Goal: Task Accomplishment & Management: Use online tool/utility

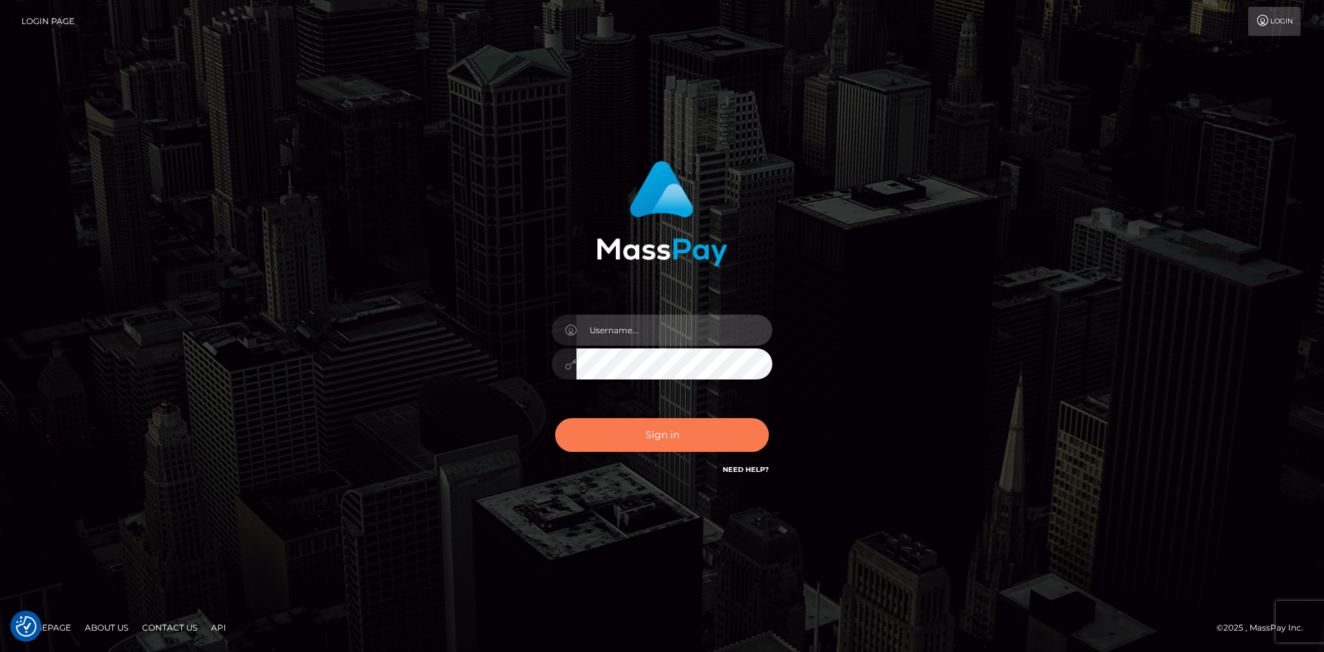
type input "tinan"
click at [735, 431] on button "Sign in" at bounding box center [662, 435] width 214 height 34
type input "tinan"
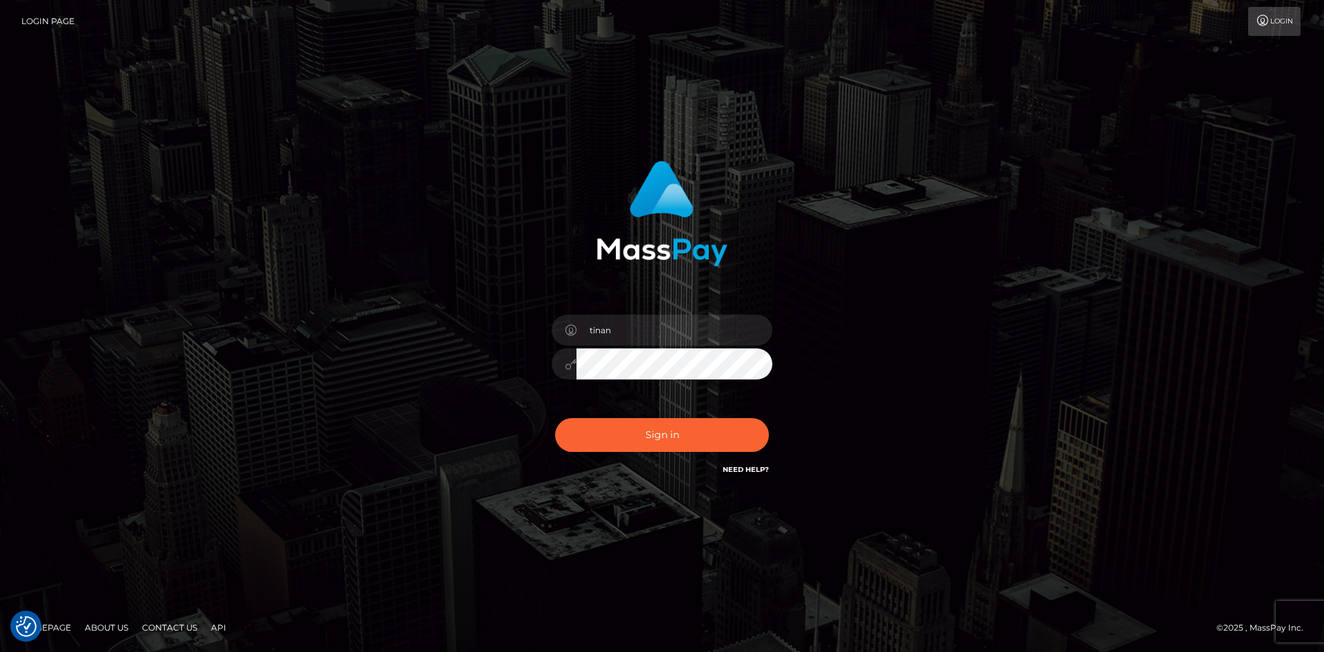
click at [656, 388] on div "tinan" at bounding box center [661, 357] width 241 height 106
click at [667, 430] on button "Sign in" at bounding box center [662, 435] width 214 height 34
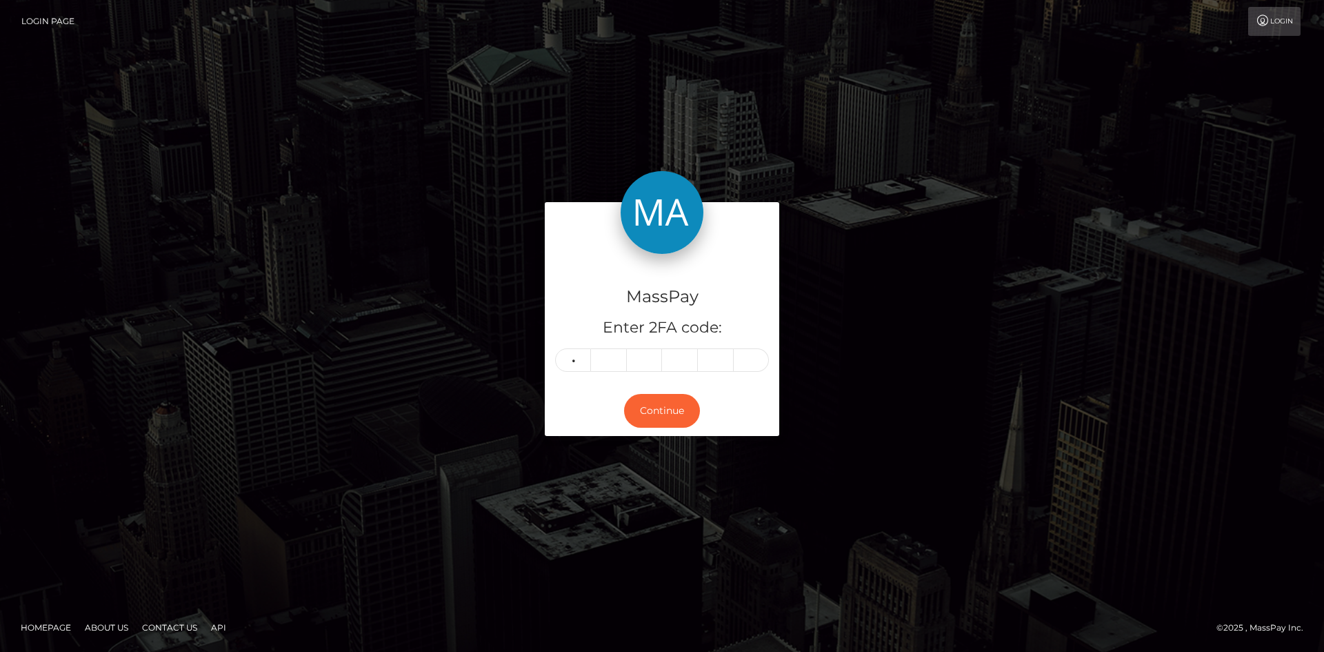
type input "7"
type input "4"
type input "9"
type input "5"
type input "9"
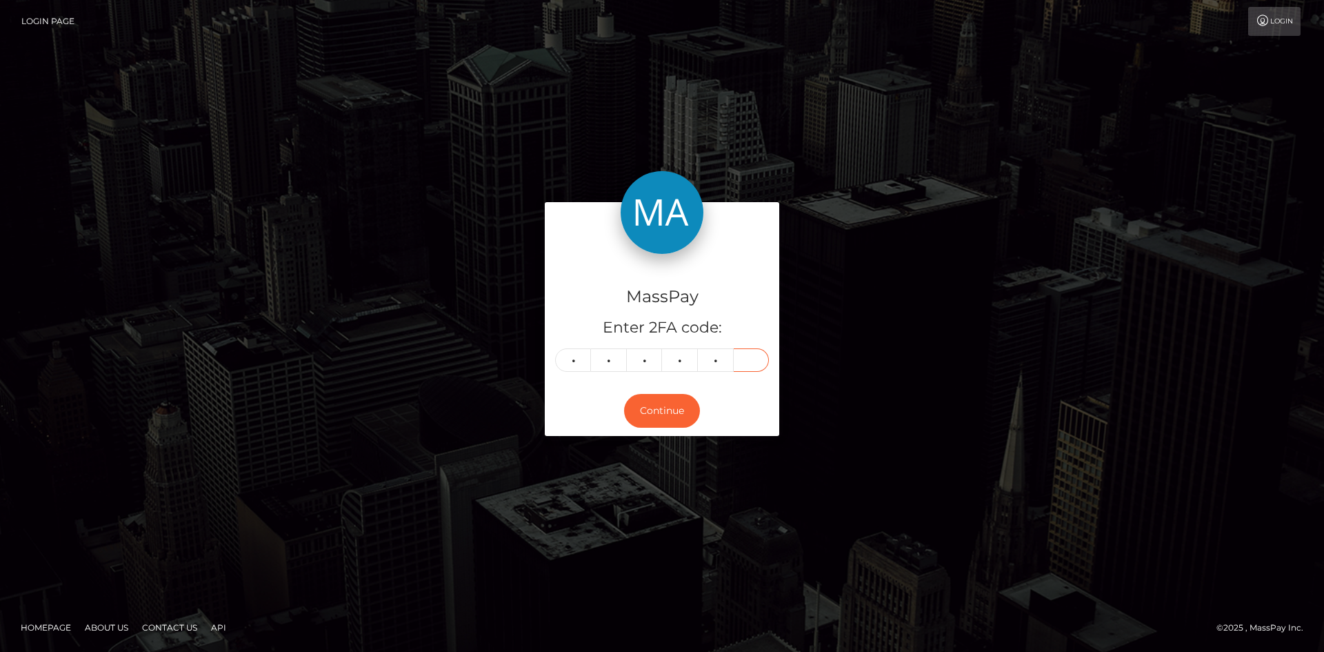
type input "9"
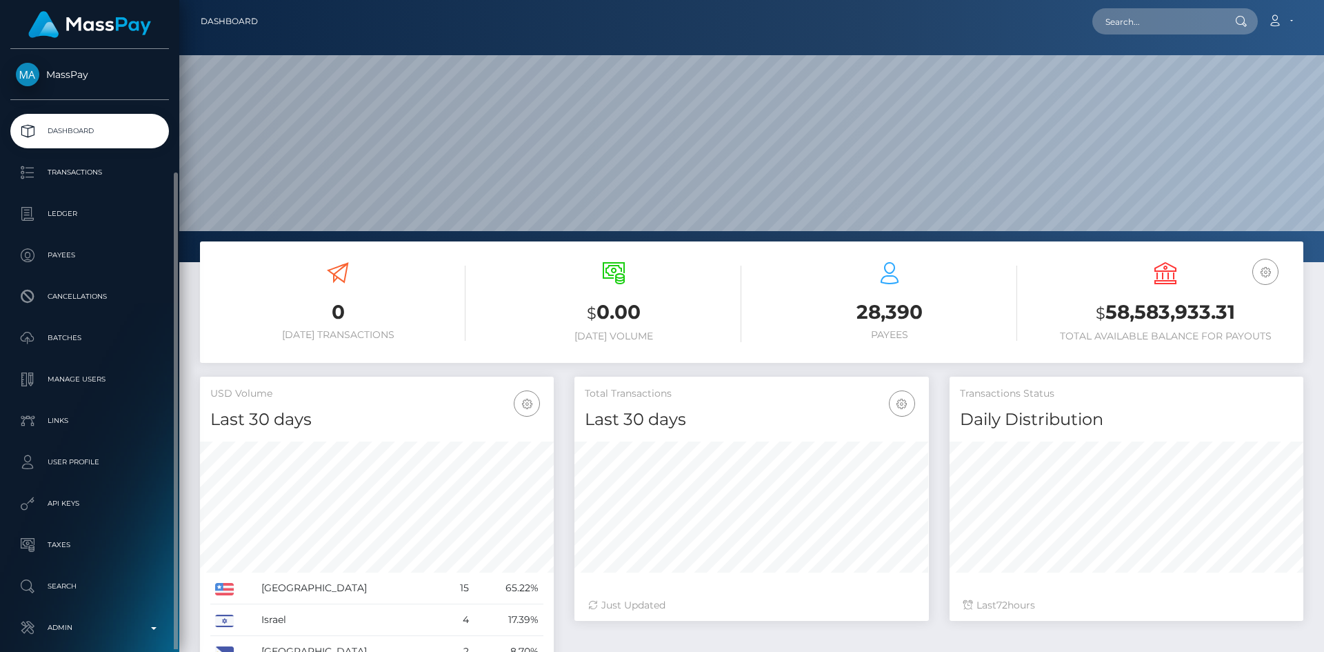
scroll to position [65, 0]
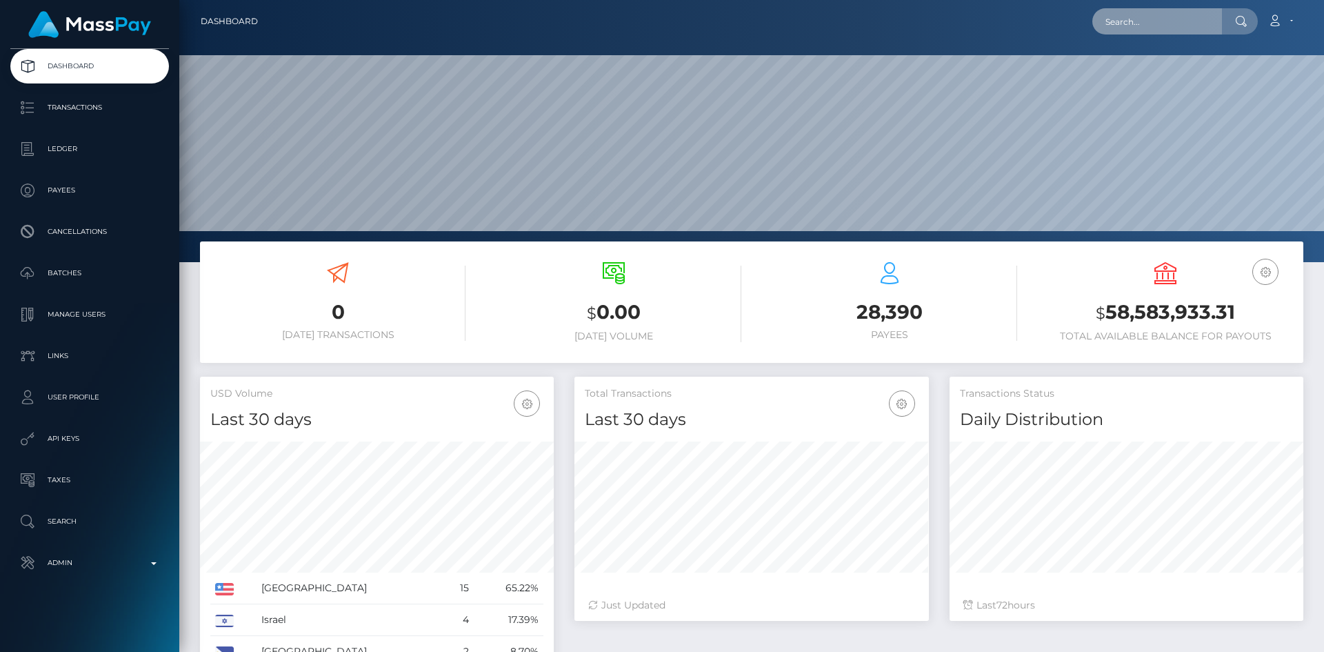
click at [1159, 23] on input "text" at bounding box center [1157, 21] width 130 height 26
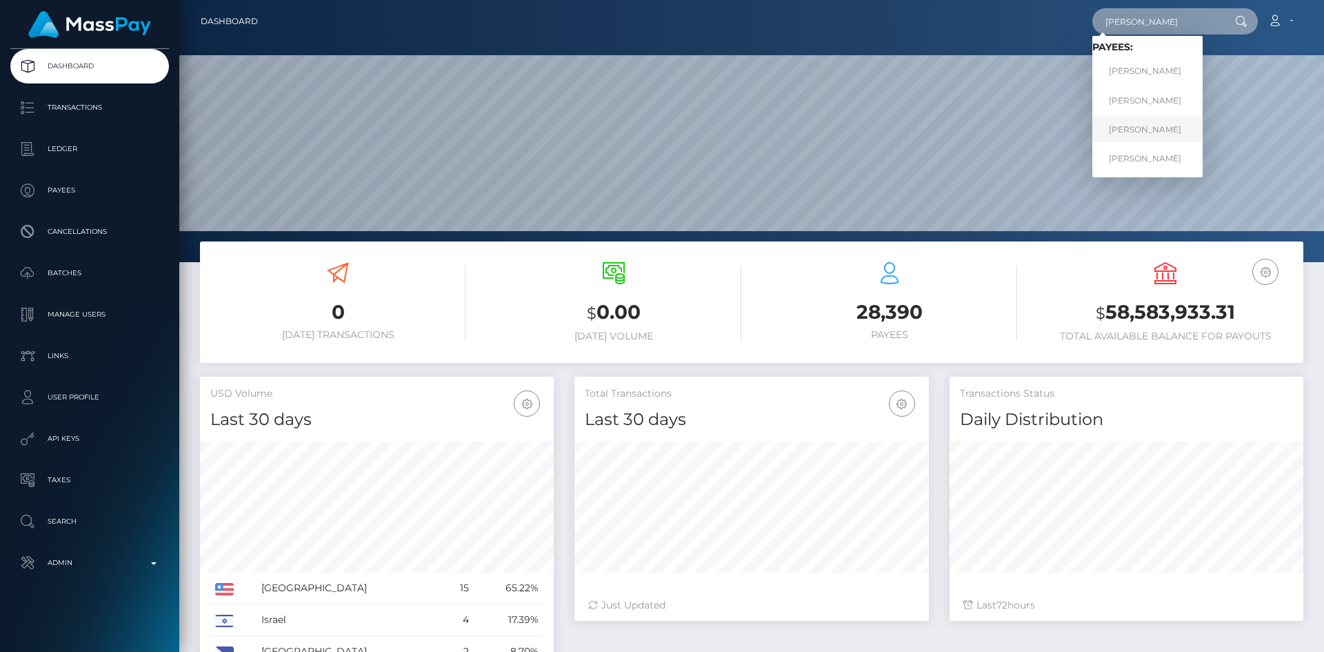
type input "frank j"
click at [1176, 129] on link "Frank J Minyon" at bounding box center [1147, 130] width 110 height 26
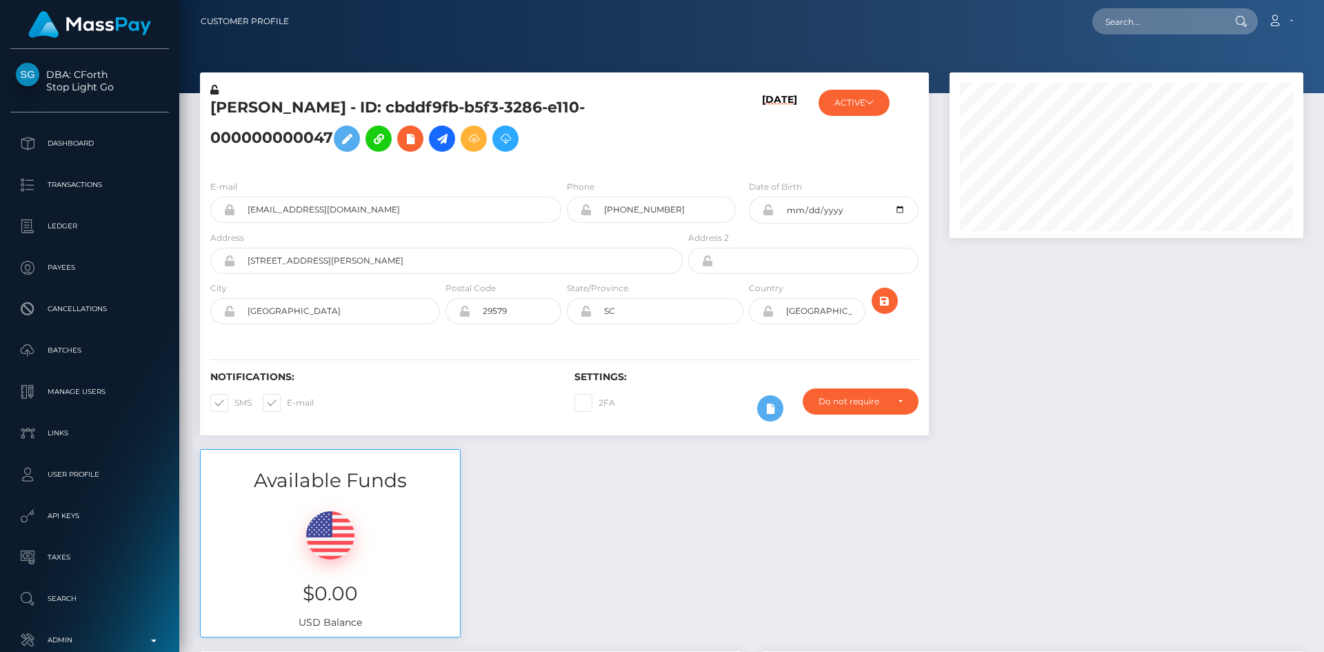
scroll to position [165, 354]
click at [450, 140] on icon at bounding box center [442, 138] width 17 height 17
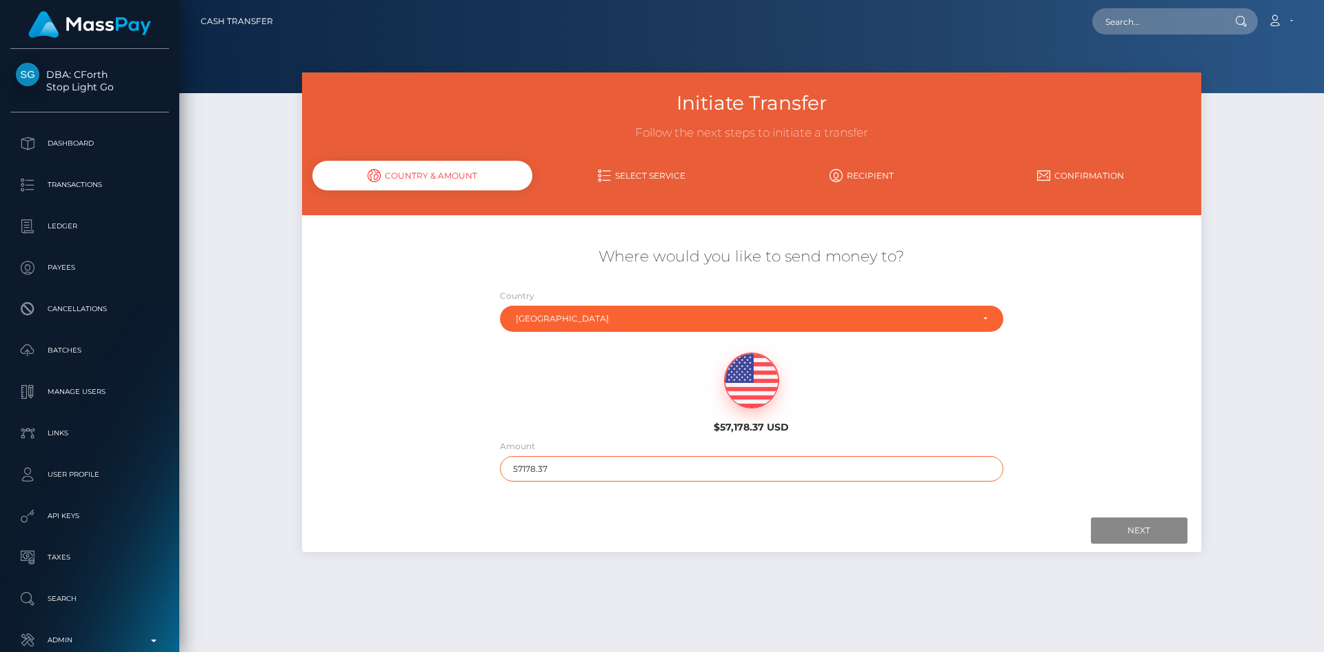
drag, startPoint x: 603, startPoint y: 476, endPoint x: 474, endPoint y: 465, distance: 128.7
click at [474, 465] on div "Where would you like to send money to? Country Abkhazia Afghanistan Albania Alg…" at bounding box center [751, 363] width 898 height 249
type input "5169.69"
click at [1124, 536] on input "Next" at bounding box center [1139, 530] width 97 height 26
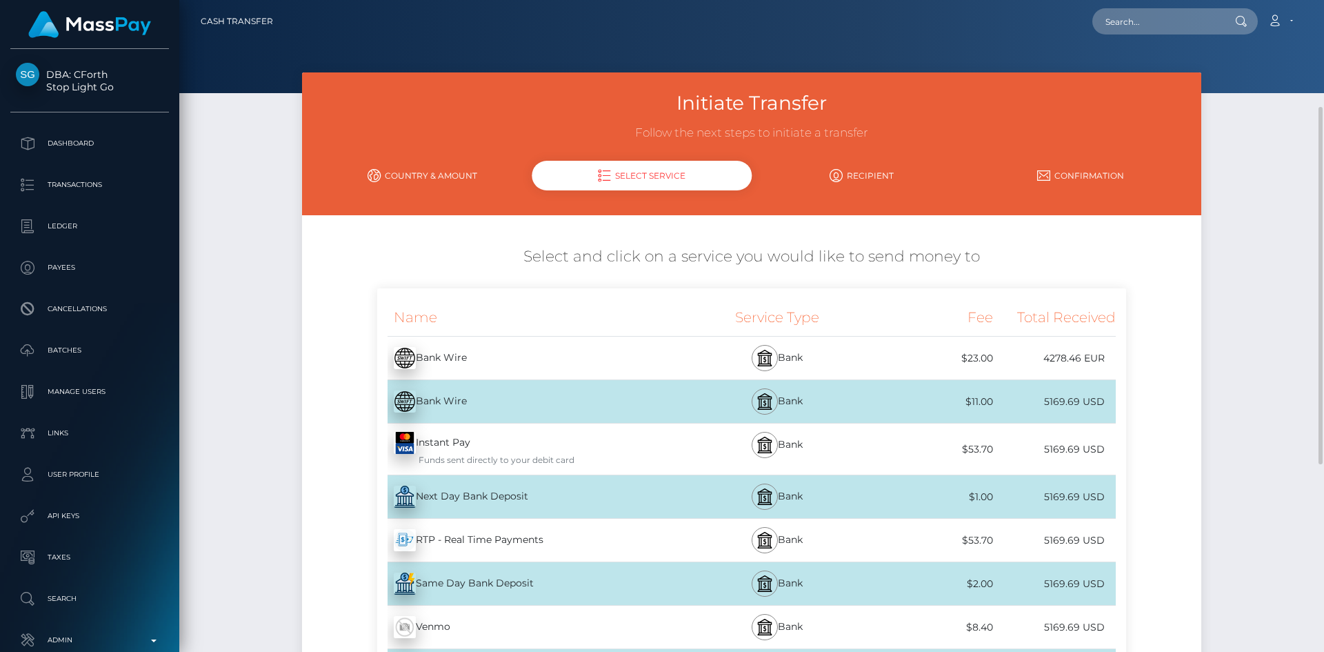
scroll to position [207, 0]
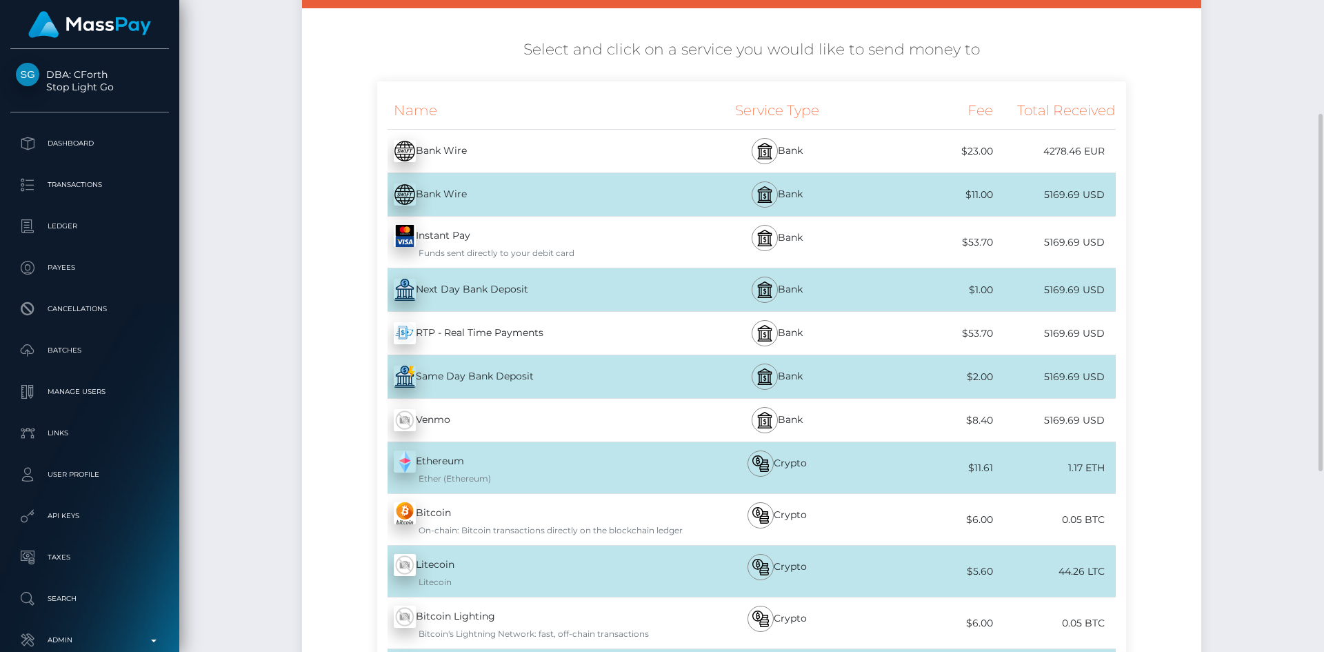
click at [492, 330] on div "RTP - Real Time Payments - USD" at bounding box center [531, 333] width 308 height 39
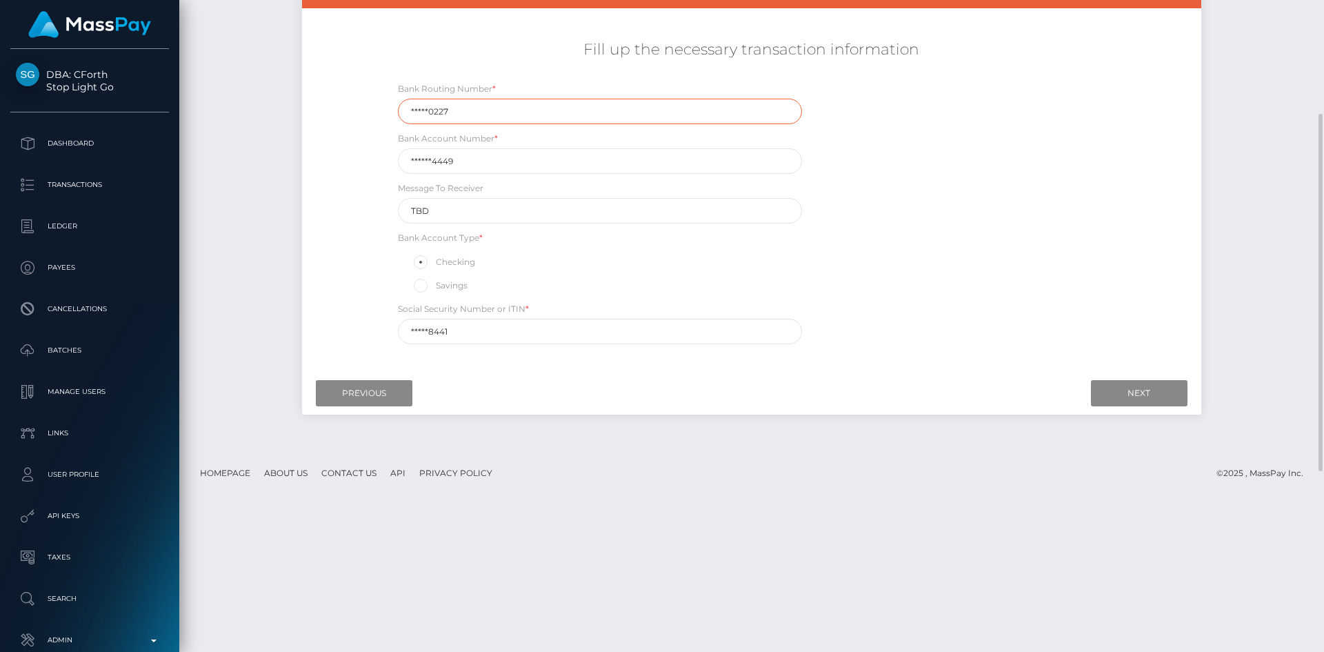
drag, startPoint x: 461, startPoint y: 112, endPoint x: 358, endPoint y: 112, distance: 103.4
click at [358, 112] on div "Fill up the necessary transaction information Bank Routing Number * *****0227 B…" at bounding box center [751, 191] width 898 height 319
paste input "061000227"
type input "061000227"
drag, startPoint x: 459, startPoint y: 161, endPoint x: 372, endPoint y: 163, distance: 86.9
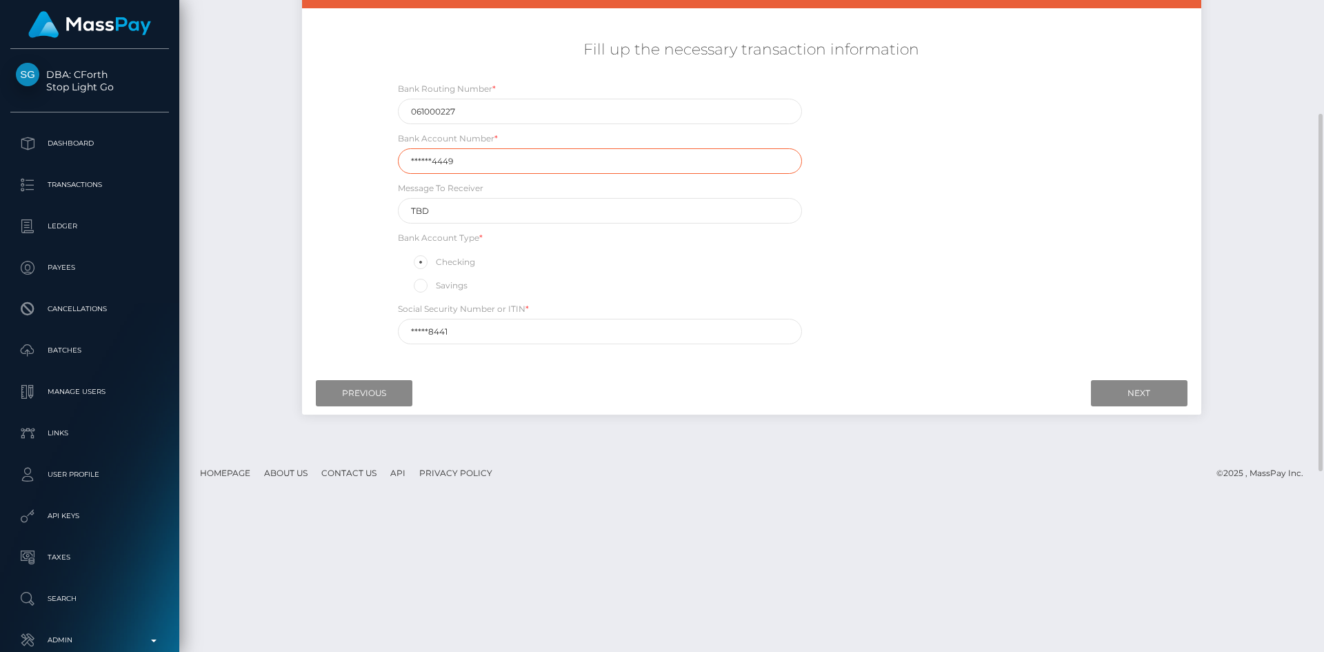
click at [372, 163] on div "Fill up the necessary transaction information Bank Routing Number * 061000227 B…" at bounding box center [751, 191] width 898 height 319
paste input "6436774449"
type input "6436774449"
drag, startPoint x: 459, startPoint y: 331, endPoint x: 368, endPoint y: 333, distance: 91.0
click at [375, 333] on div "Fill up the necessary transaction information Bank Routing Number * 061000227 B…" at bounding box center [751, 191] width 898 height 319
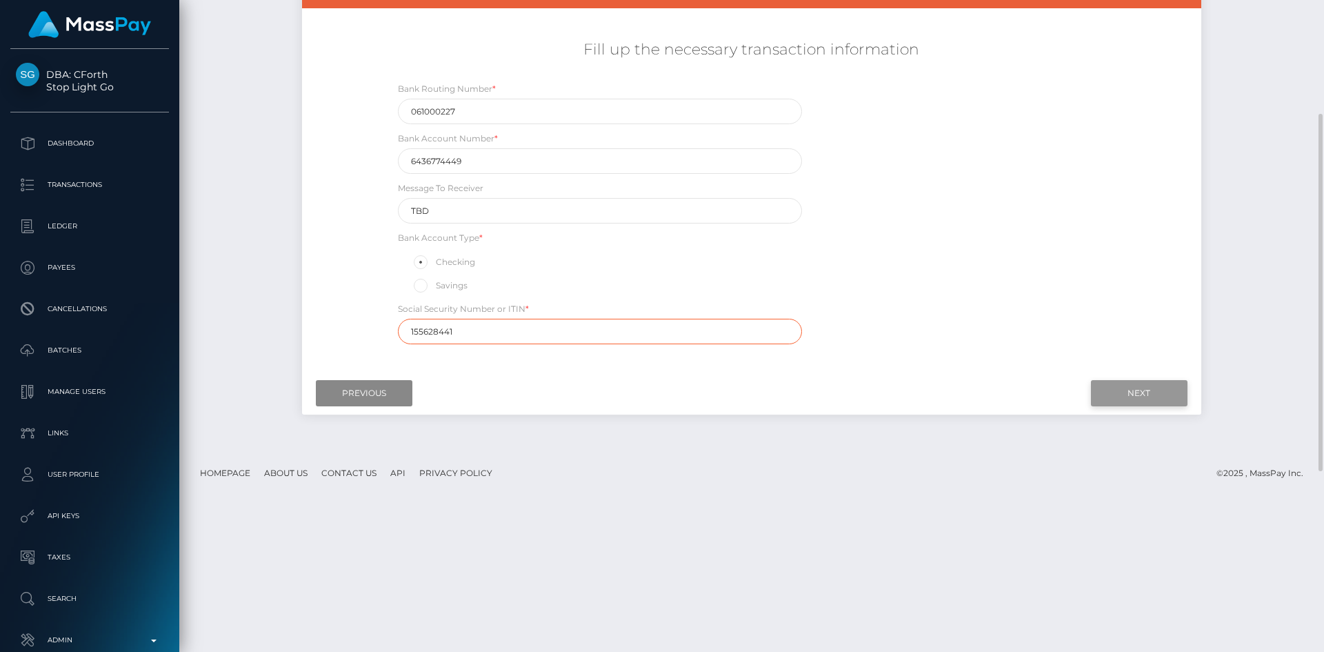
type input "155628441"
click at [1131, 387] on input "Next" at bounding box center [1139, 393] width 97 height 26
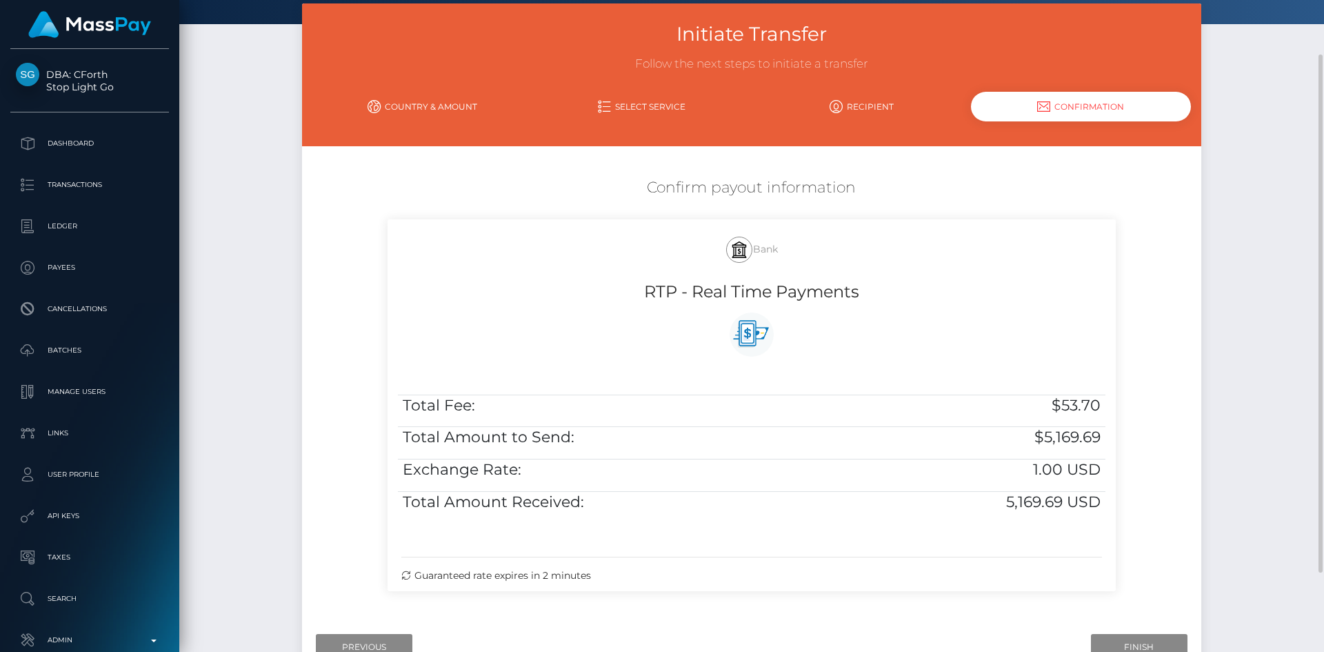
scroll to position [168, 0]
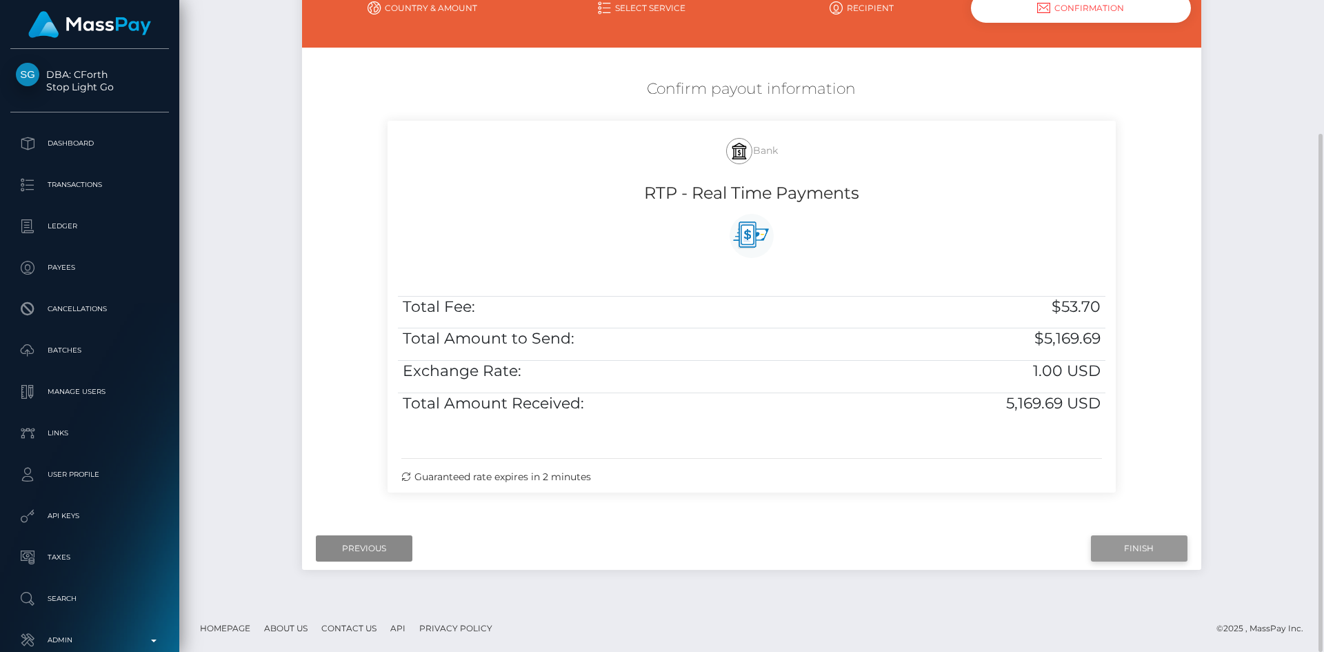
click at [1167, 544] on input "Finish" at bounding box center [1139, 548] width 97 height 26
